Goal: Check status: Check status

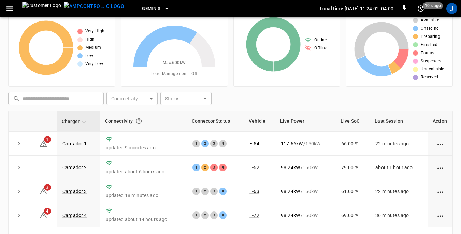
scroll to position [34, 0]
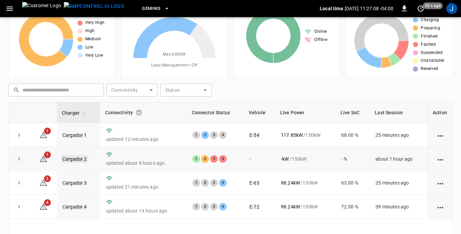
click at [70, 161] on link "Cargador 2" at bounding box center [74, 159] width 27 height 8
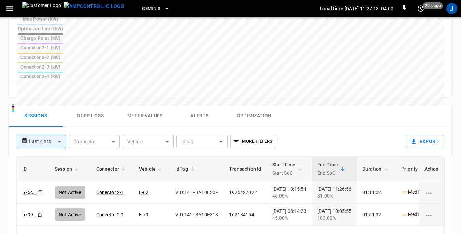
scroll to position [307, 0]
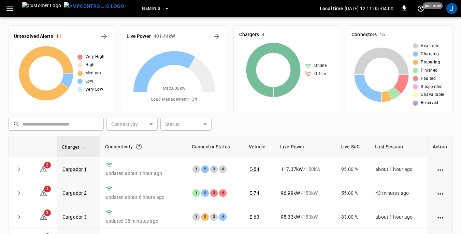
scroll to position [34, 0]
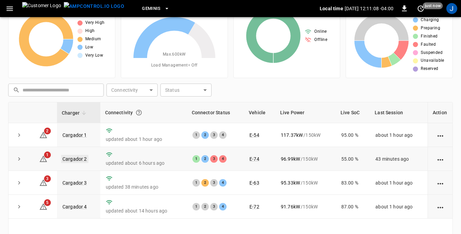
click at [75, 159] on link "Cargador 2" at bounding box center [74, 159] width 27 height 8
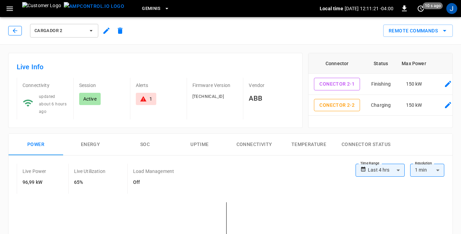
click at [14, 28] on icon "button" at bounding box center [15, 30] width 7 height 7
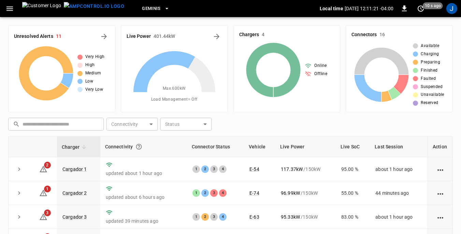
scroll to position [34, 0]
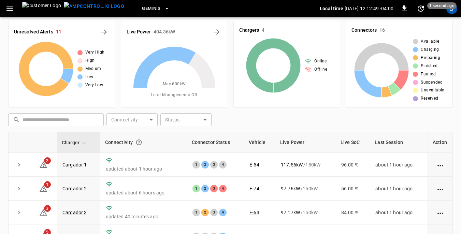
scroll to position [34, 0]
